Goal: Task Accomplishment & Management: Use online tool/utility

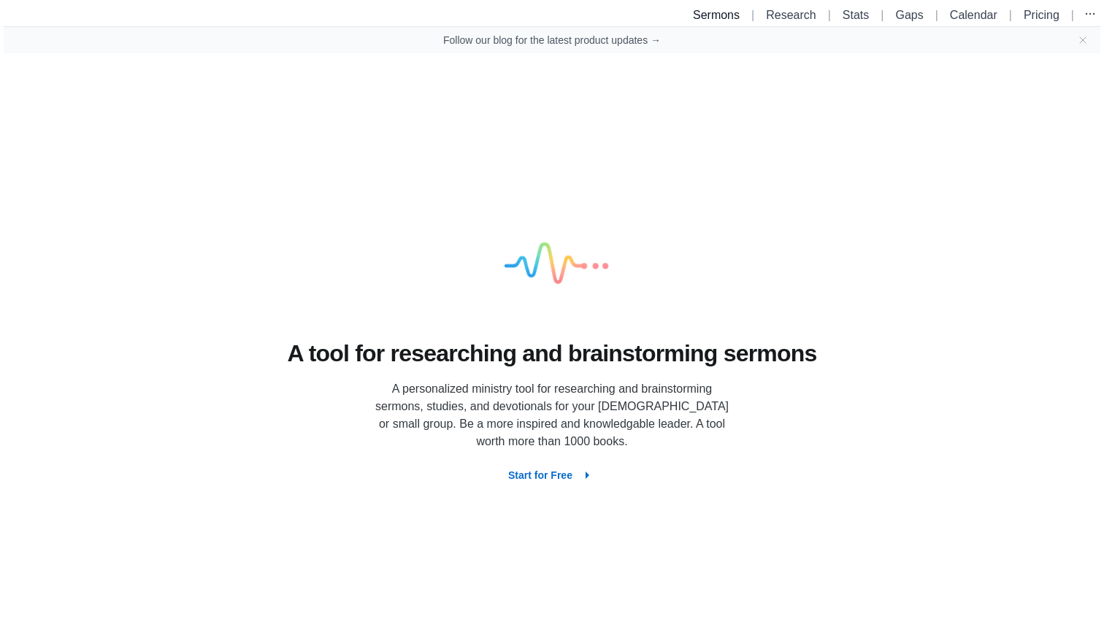
click at [707, 18] on link "Sermons" at bounding box center [716, 15] width 47 height 12
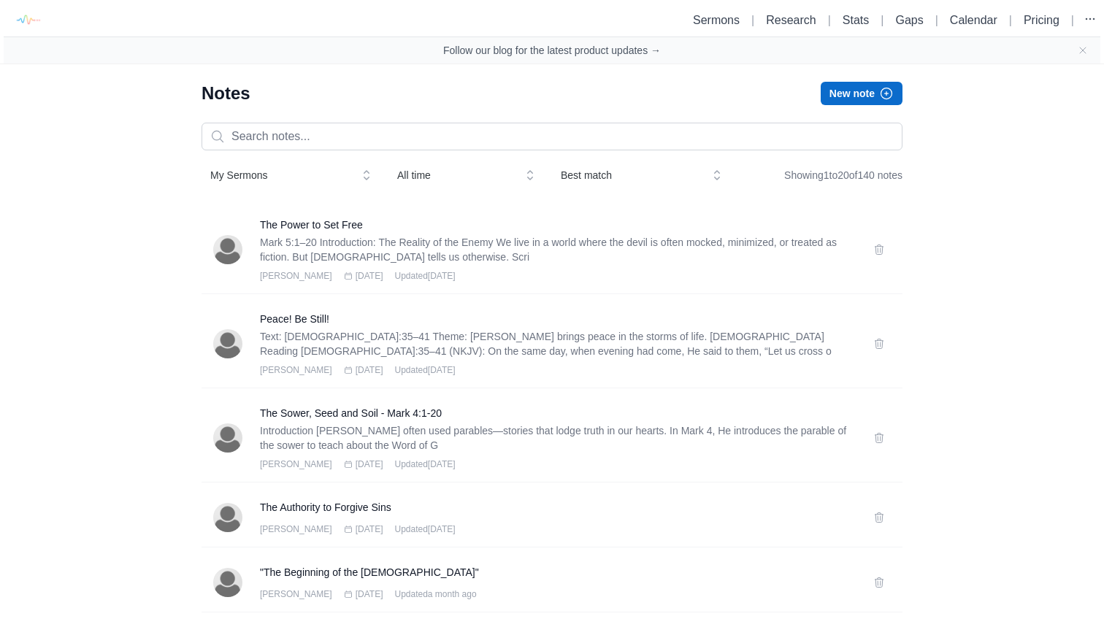
click at [857, 92] on button "New note" at bounding box center [862, 93] width 82 height 23
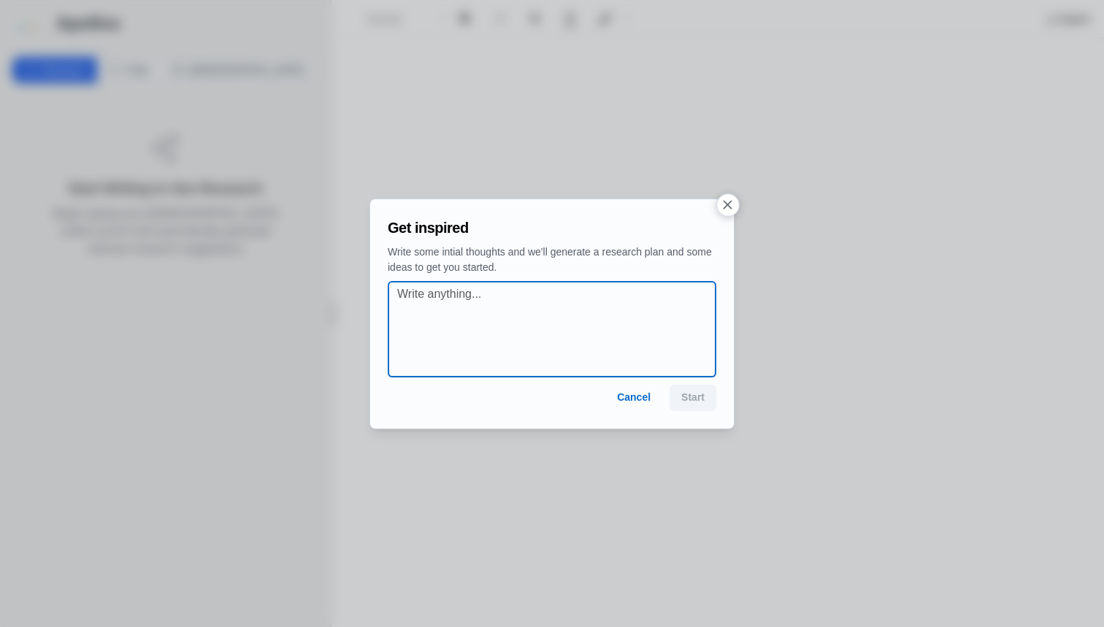
click at [489, 315] on textarea at bounding box center [556, 330] width 318 height 88
type textarea "At your Word - [DEMOGRAPHIC_DATA]:1-11"
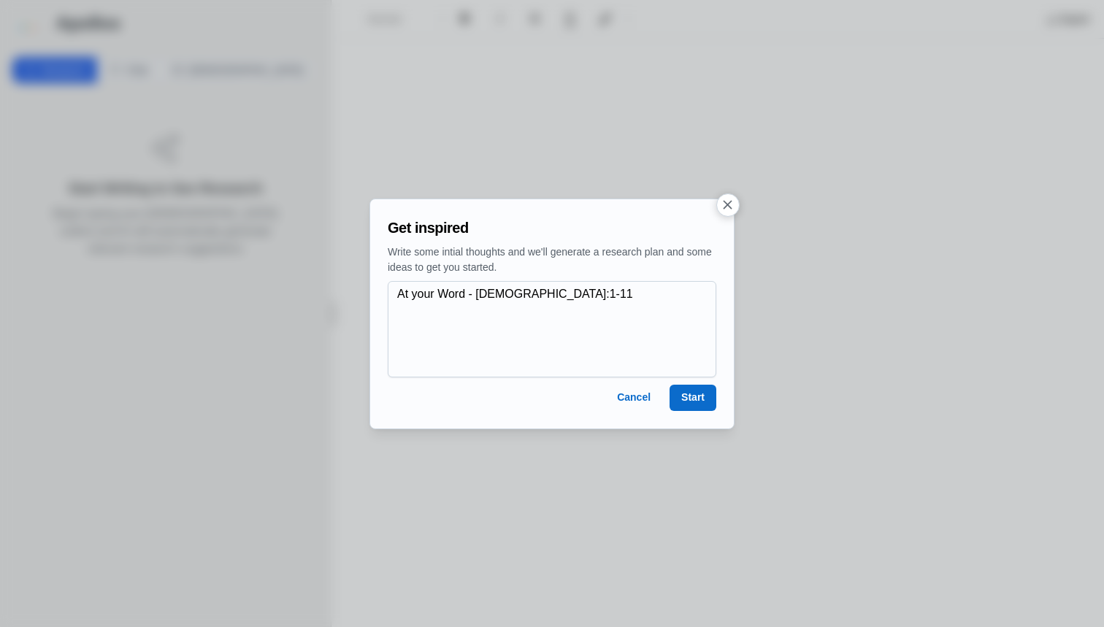
click at [701, 400] on button "Start" at bounding box center [693, 398] width 47 height 26
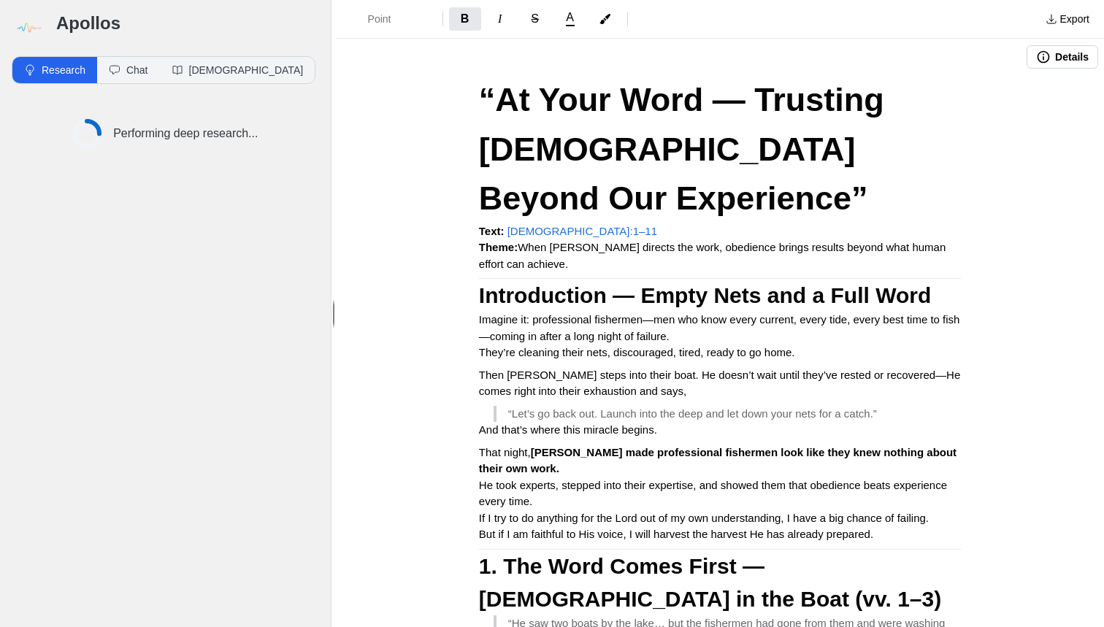
click at [482, 283] on strong "Introduction — Empty Nets and a Full Word" at bounding box center [705, 295] width 452 height 24
click at [481, 283] on strong "Introduction — Empty Nets and a Full Word" at bounding box center [705, 295] width 452 height 24
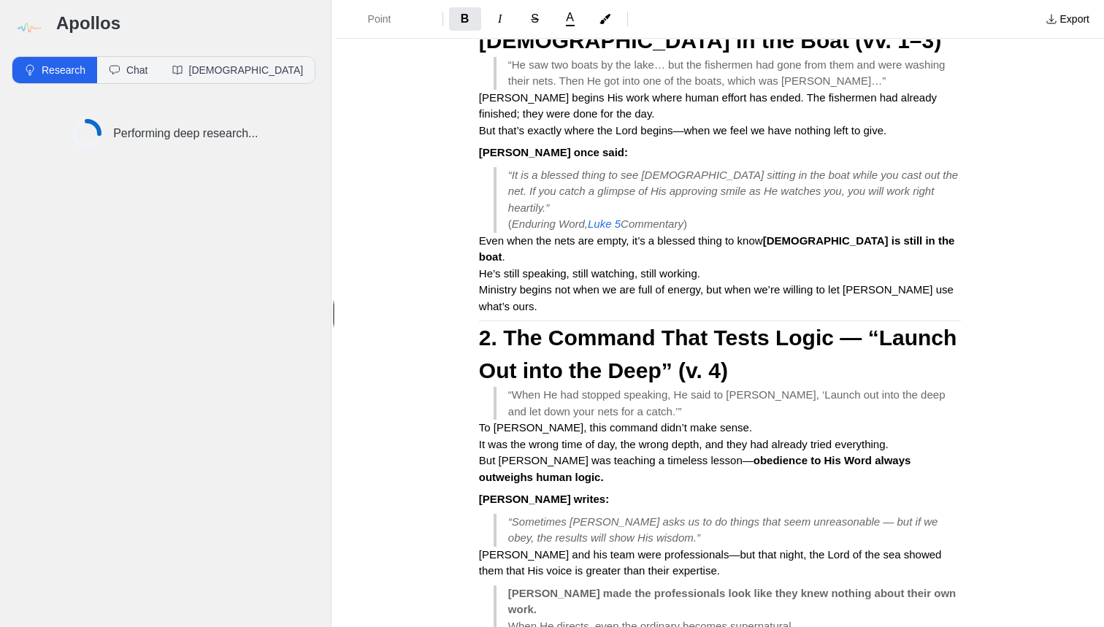
scroll to position [568, 0]
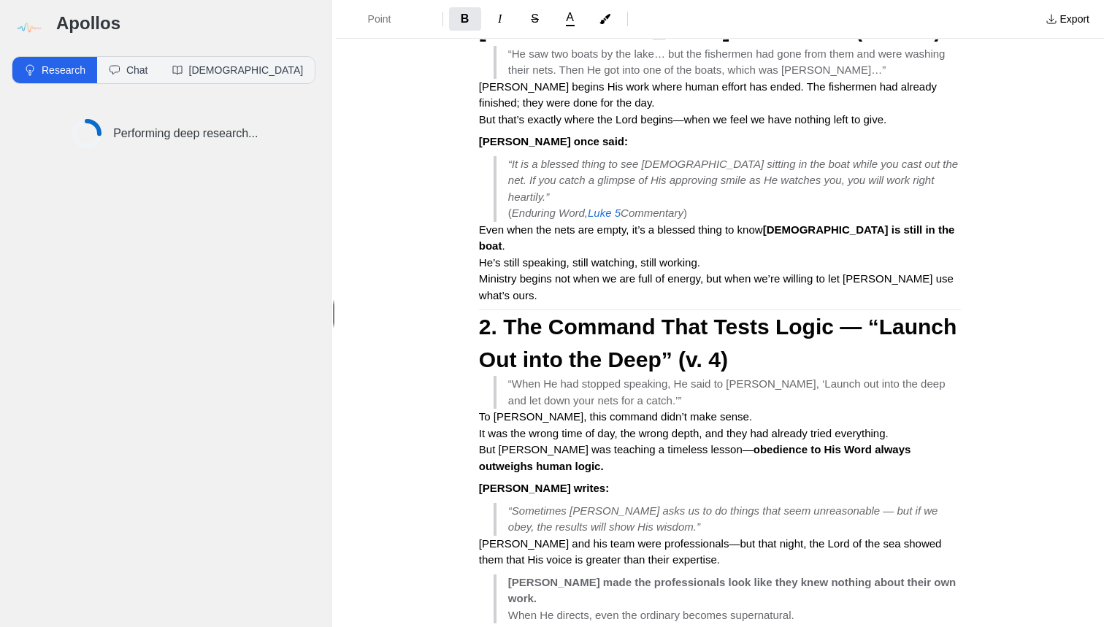
click at [485, 315] on strong "2. The Command That Tests Logic — “Launch Out into the Deep” (v. 4)" at bounding box center [721, 343] width 484 height 57
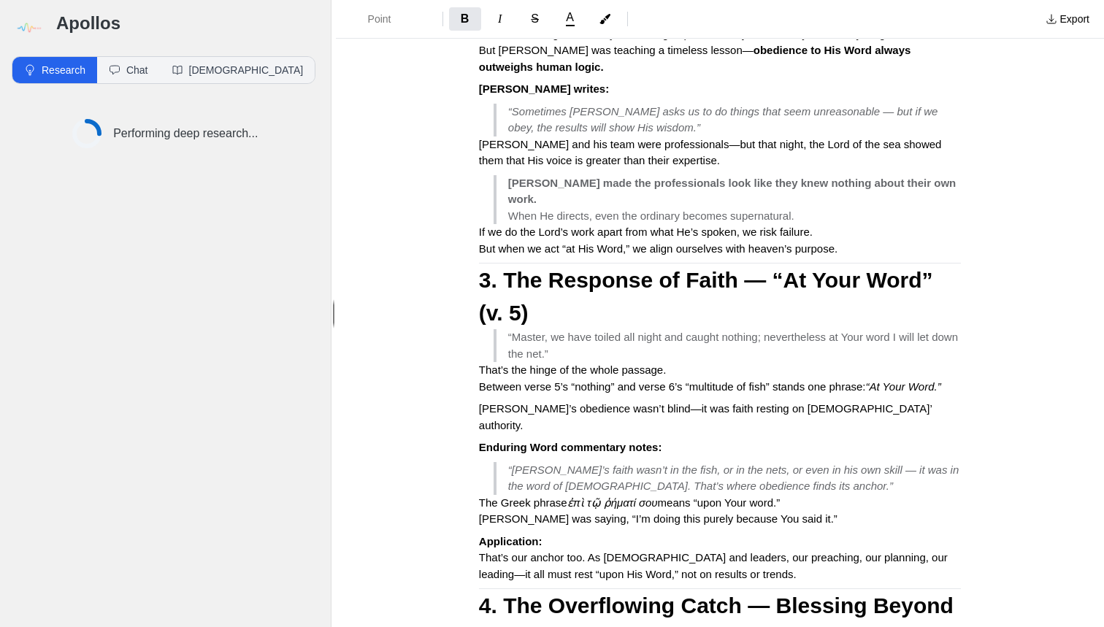
scroll to position [0, 1]
click at [482, 268] on strong "3. The Response of Faith — “At Your Word” (v. 5)" at bounding box center [709, 296] width 460 height 57
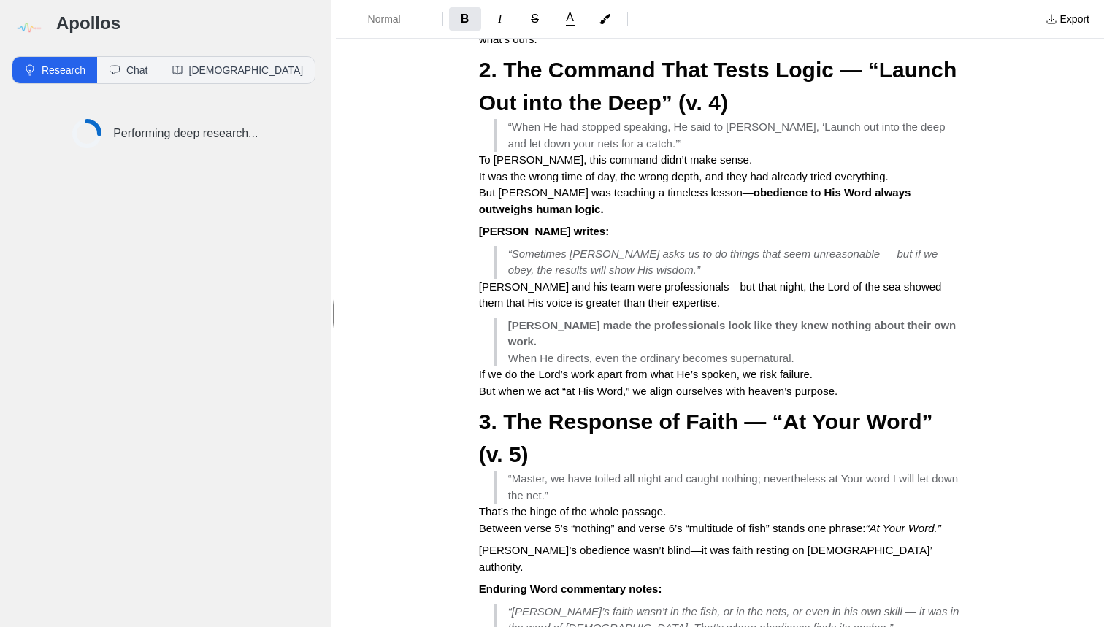
scroll to position [803, 0]
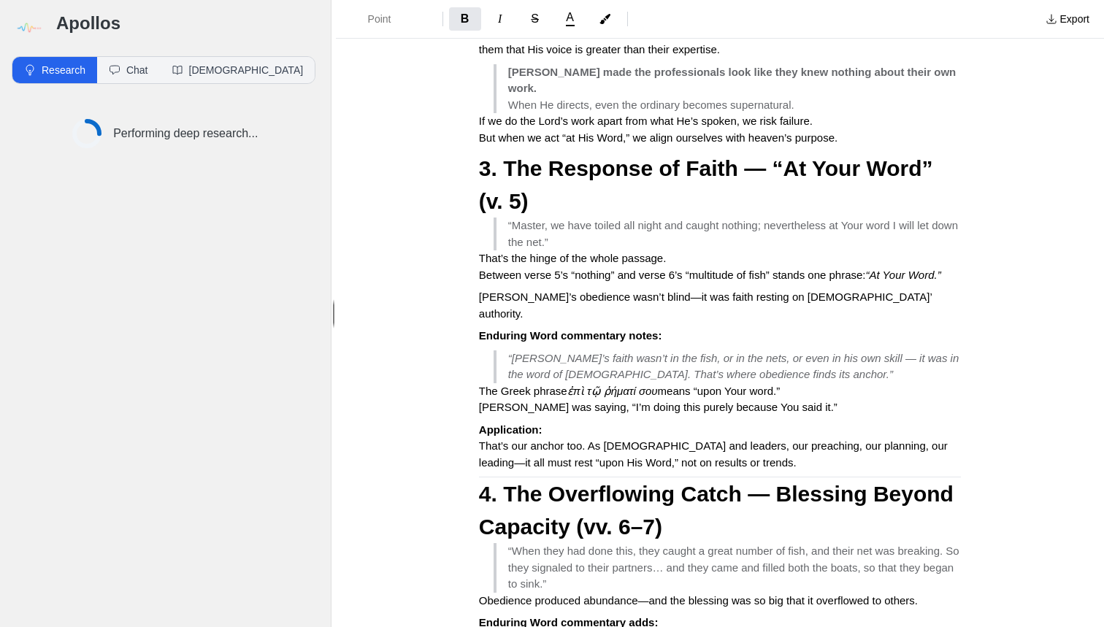
scroll to position [1, 1]
click at [479, 482] on strong "4. The Overflowing Catch — Blessing Beyond Capacity (vv. 6–7)" at bounding box center [719, 510] width 481 height 57
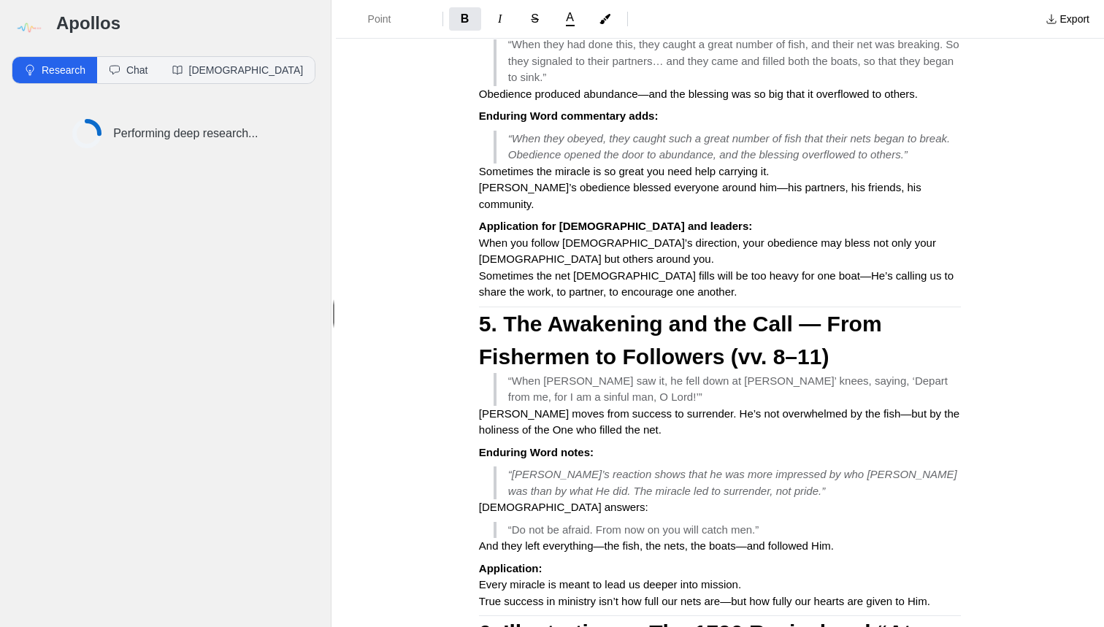
scroll to position [1597, 0]
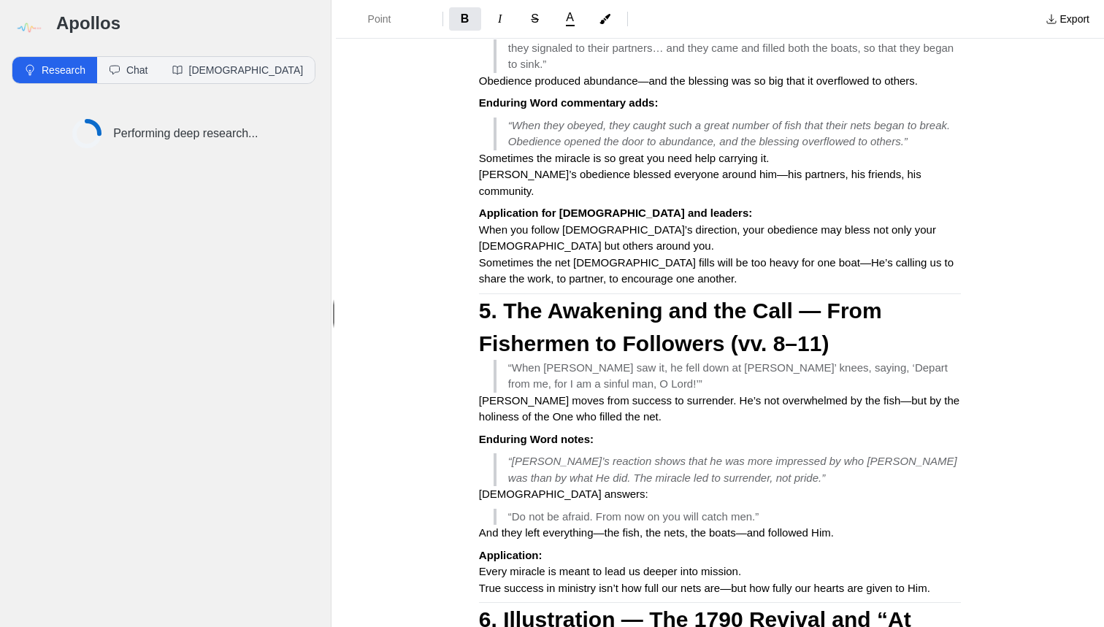
click at [484, 299] on strong "5. The Awakening and the Call — From Fishermen to Followers (vv. 8–11)" at bounding box center [683, 327] width 409 height 57
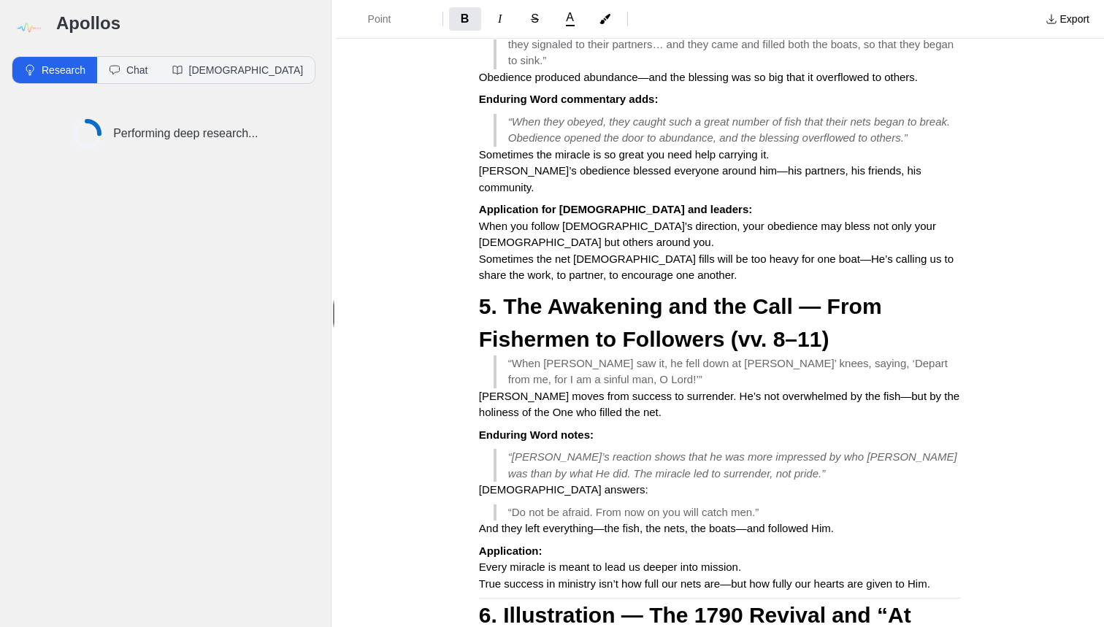
click at [481, 603] on strong "6. Illustration — The 1790 Revival and “At Your Word”" at bounding box center [698, 631] width 438 height 57
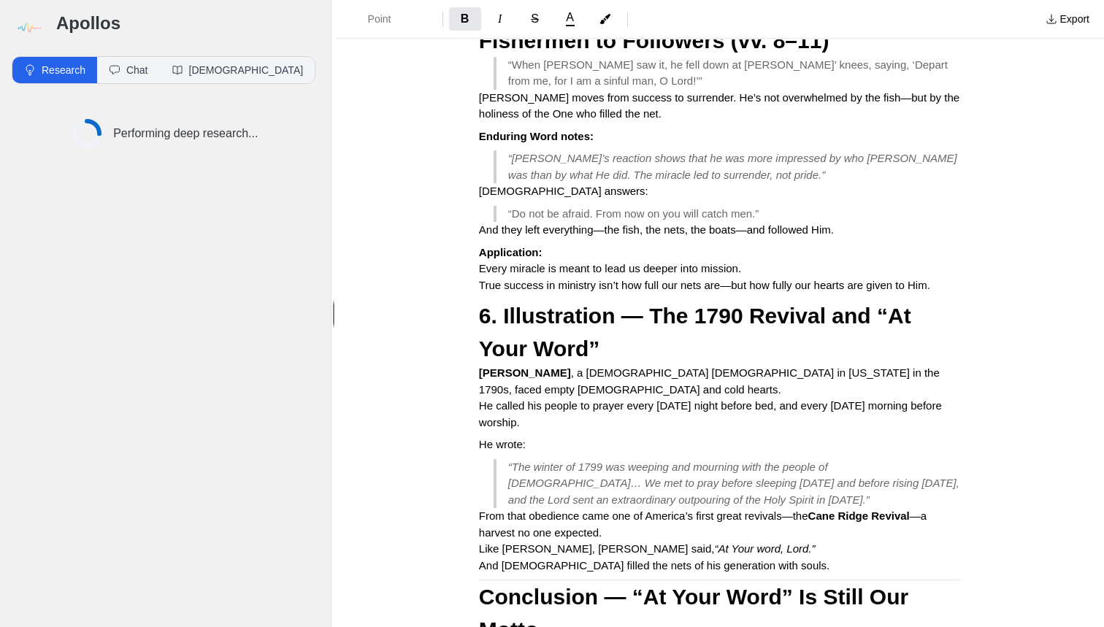
scroll to position [0, 1]
click at [483, 585] on strong "Conclusion — “At Your Word” Is Still Our Motto" at bounding box center [697, 613] width 436 height 57
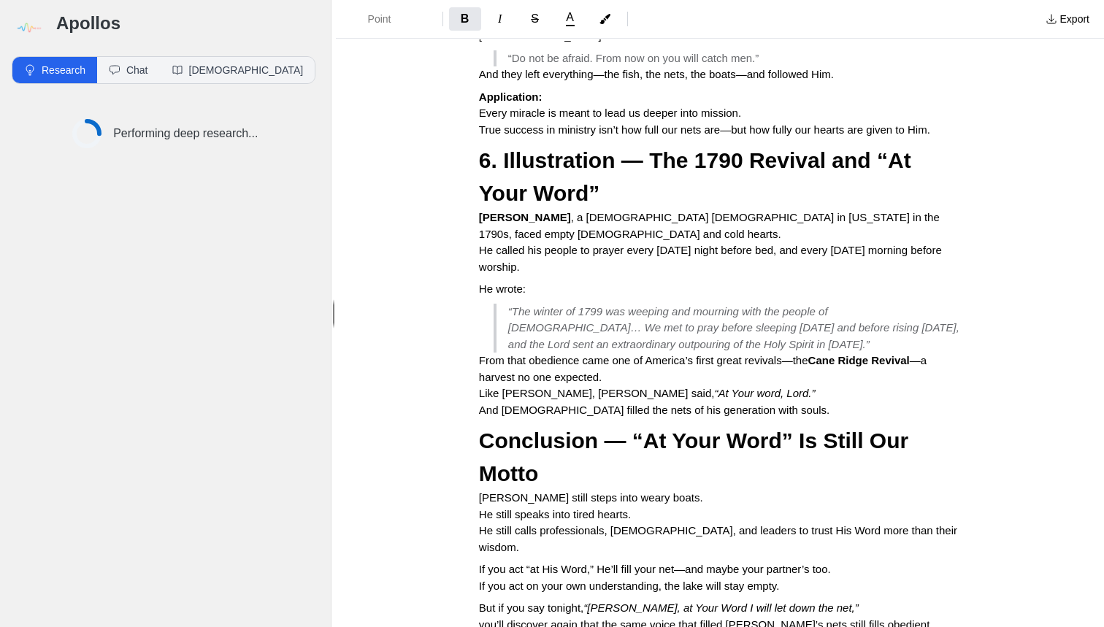
scroll to position [2054, 0]
drag, startPoint x: 483, startPoint y: 445, endPoint x: 829, endPoint y: 513, distance: 352.9
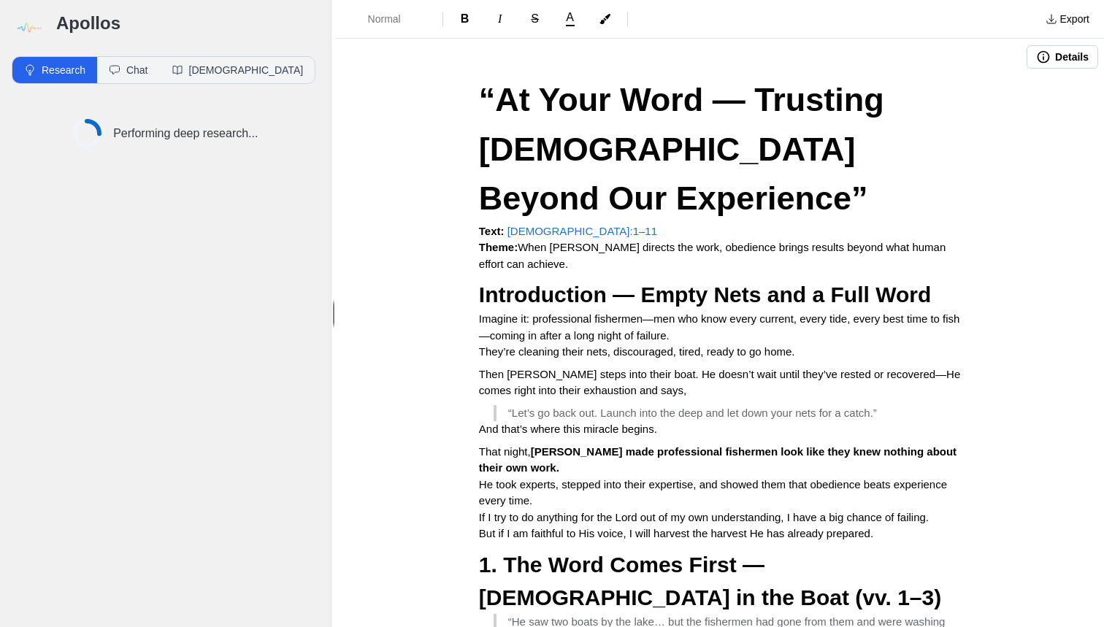
scroll to position [0, 0]
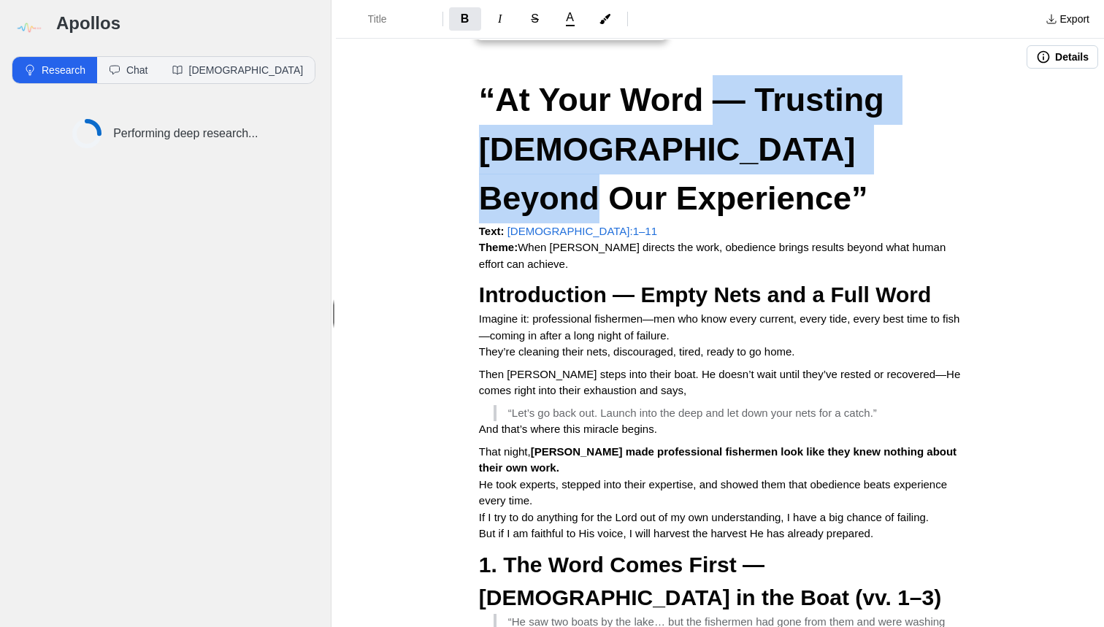
drag, startPoint x: 702, startPoint y: 105, endPoint x: 830, endPoint y: 134, distance: 131.1
click at [830, 134] on strong "“At Your Word — Trusting [DEMOGRAPHIC_DATA] Beyond Our Experience”" at bounding box center [686, 149] width 415 height 136
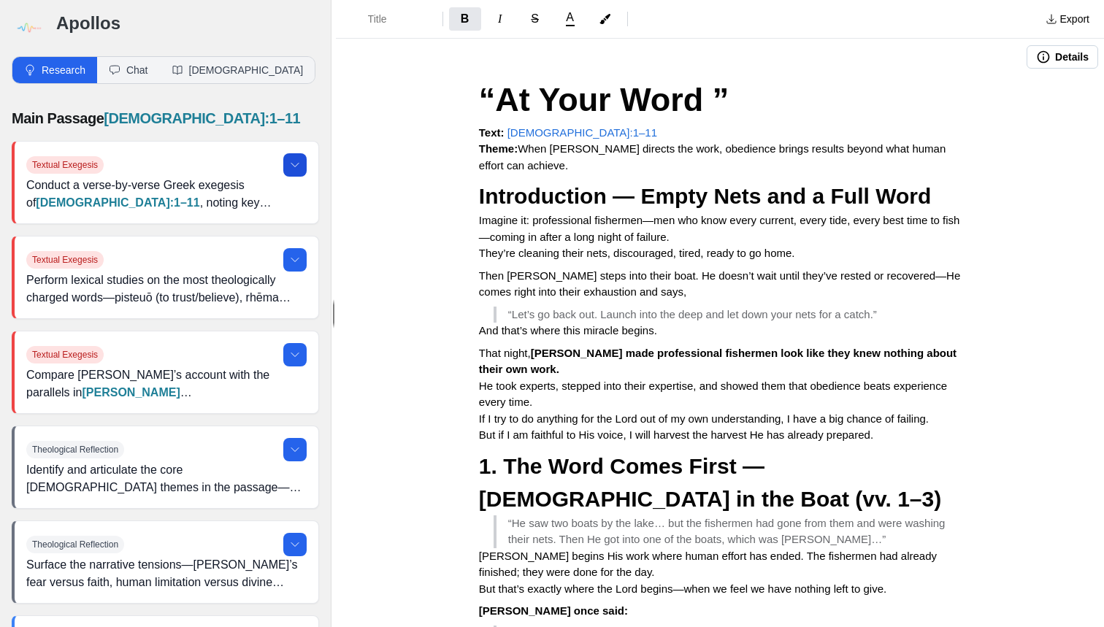
click at [297, 172] on button at bounding box center [294, 164] width 23 height 23
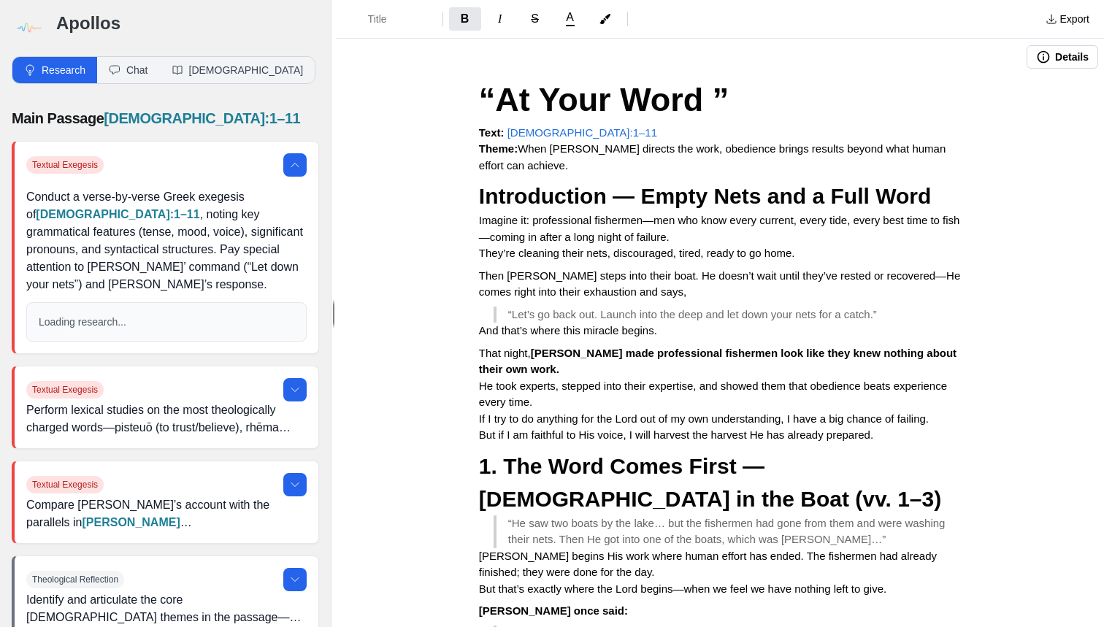
click at [1072, 55] on button "Details" at bounding box center [1063, 56] width 72 height 23
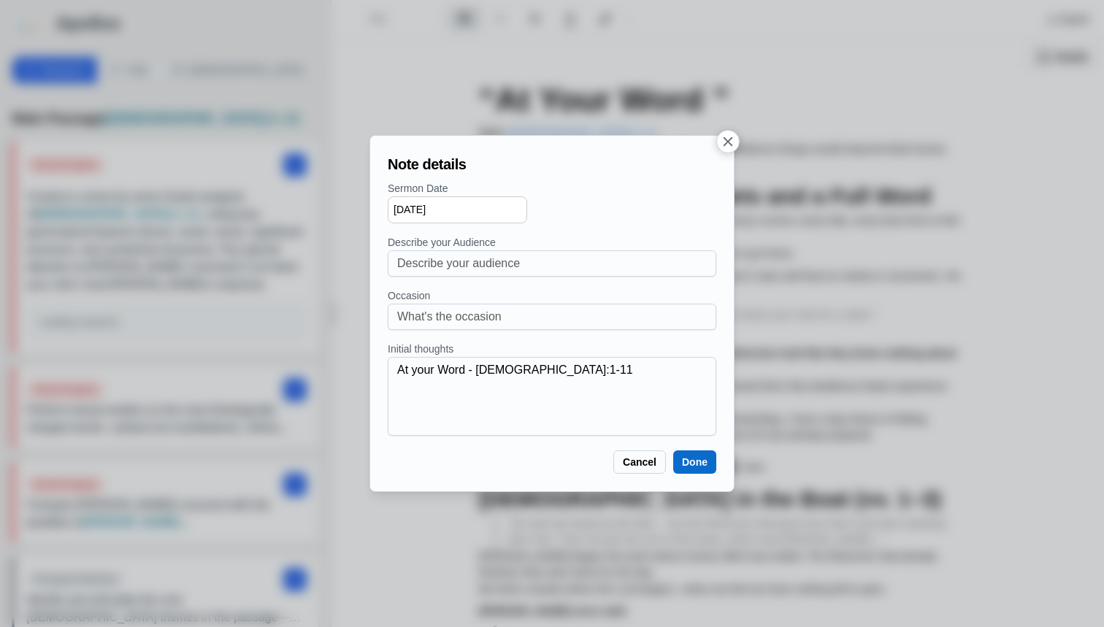
click at [464, 213] on input "[DATE]" at bounding box center [457, 209] width 139 height 27
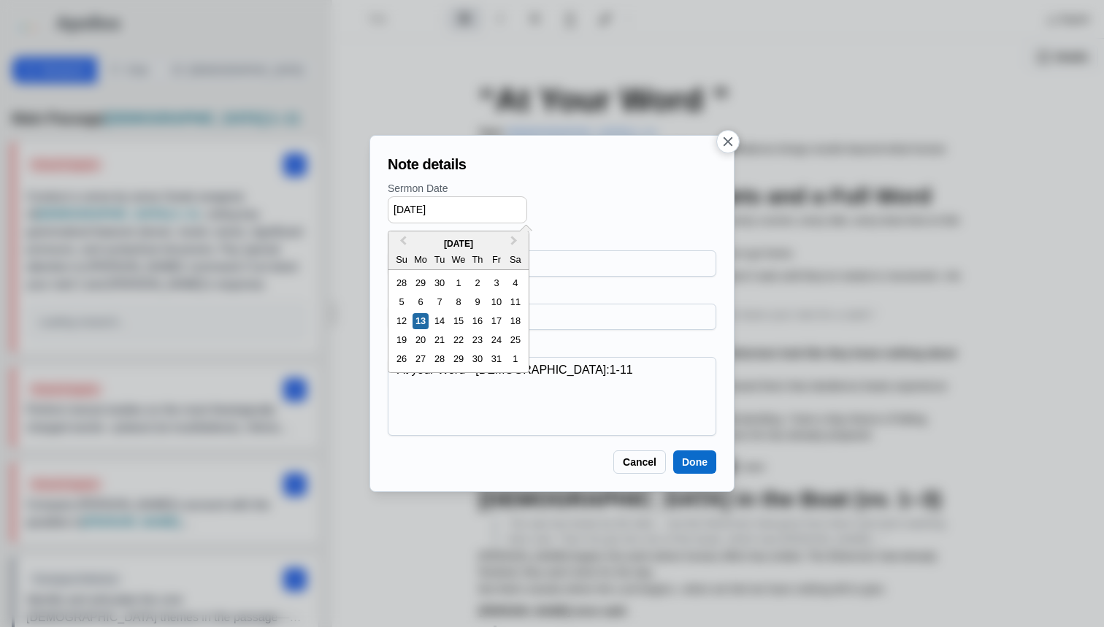
drag, startPoint x: 420, startPoint y: 319, endPoint x: 435, endPoint y: 326, distance: 17.0
click at [420, 319] on div "13" at bounding box center [421, 321] width 16 height 16
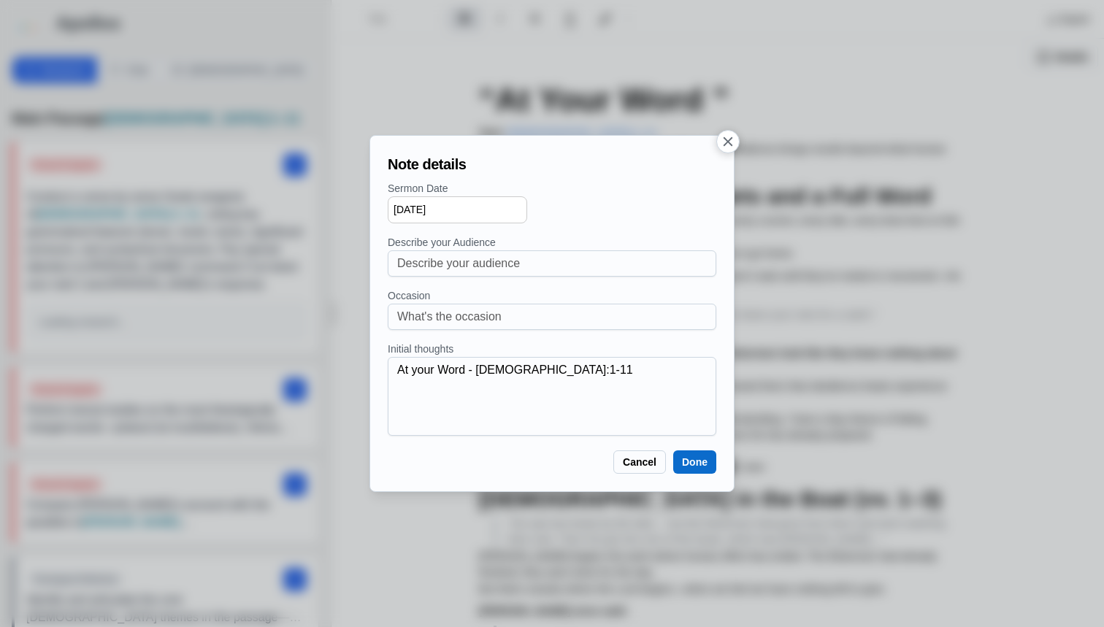
click at [696, 463] on button "Done" at bounding box center [694, 462] width 43 height 23
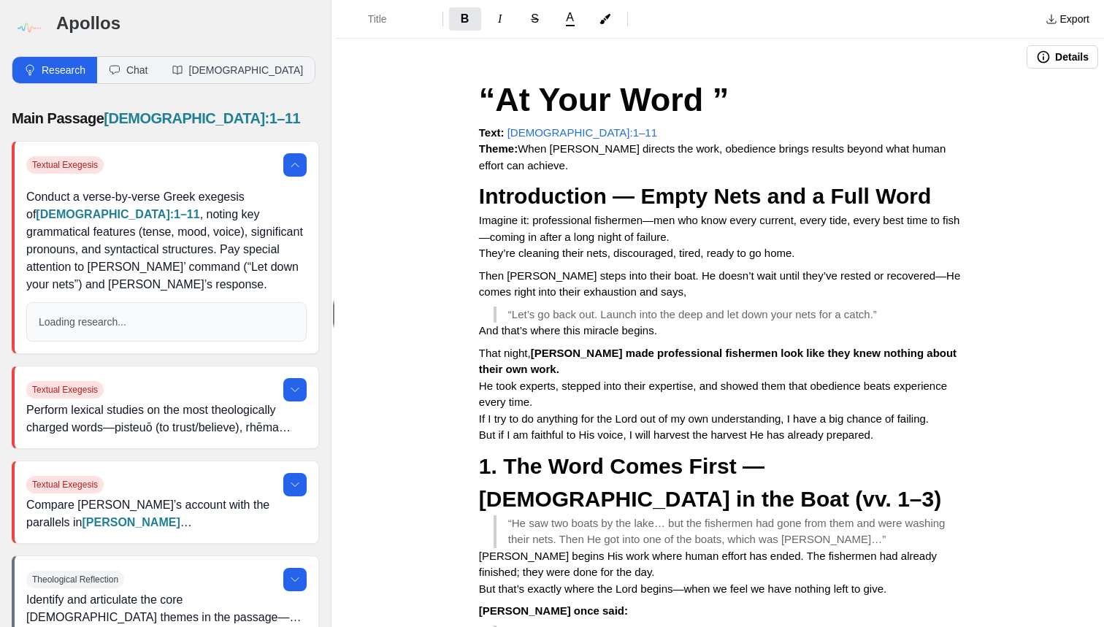
scroll to position [1, 0]
click at [41, 25] on img at bounding box center [28, 27] width 33 height 33
click at [25, 26] on img at bounding box center [28, 27] width 33 height 33
click at [41, 28] on img at bounding box center [28, 27] width 33 height 33
click at [30, 28] on img at bounding box center [28, 27] width 33 height 33
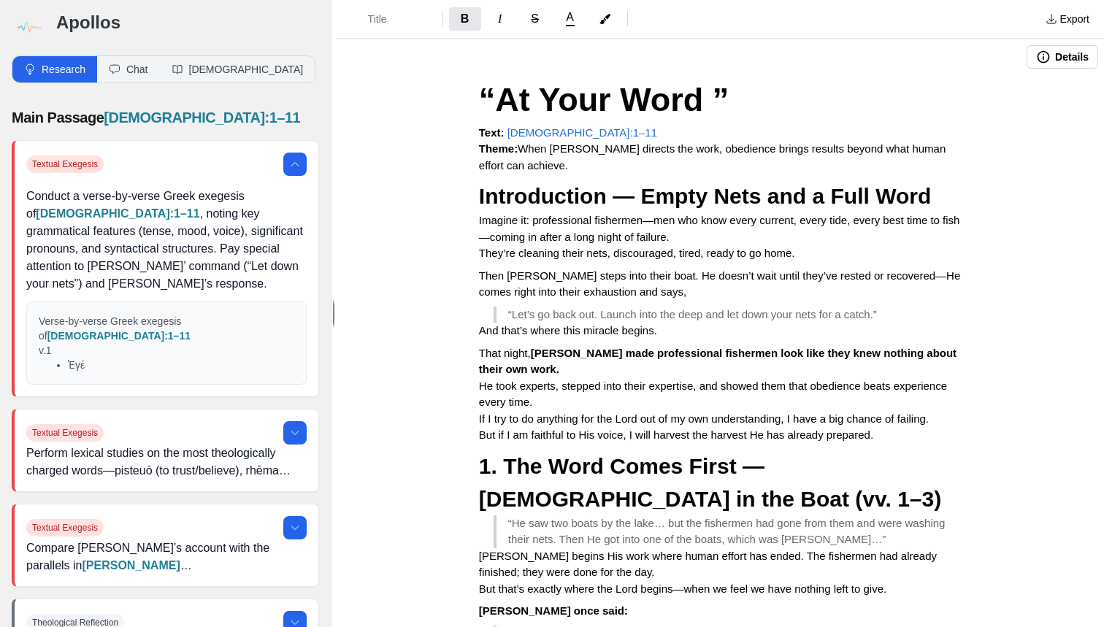
scroll to position [0, 0]
click at [21, 28] on img at bounding box center [28, 27] width 33 height 33
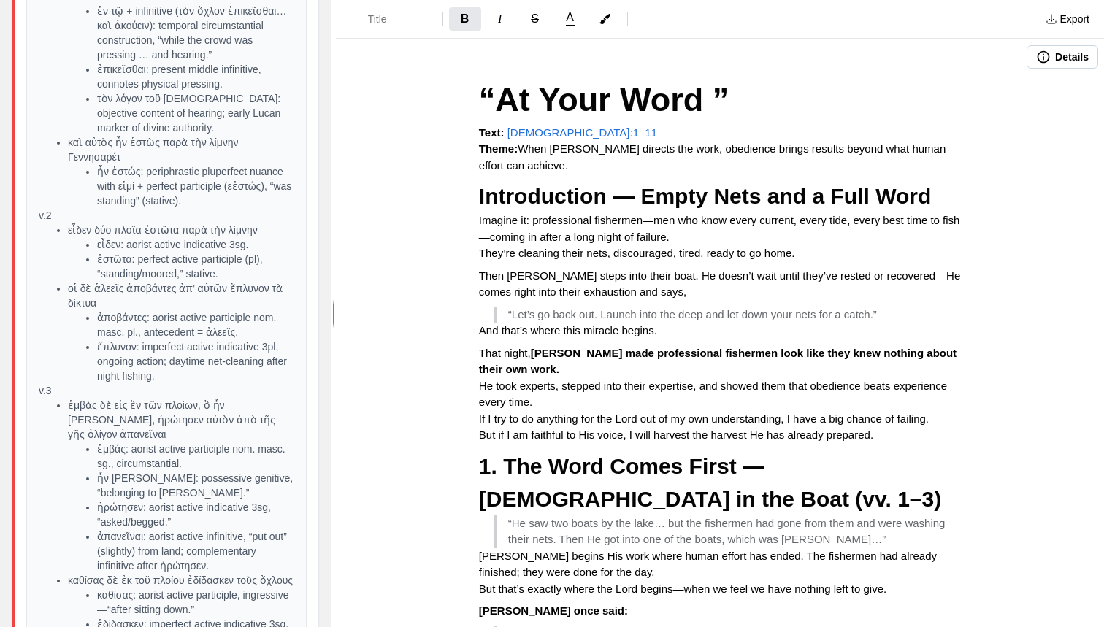
scroll to position [418, 0]
